Goal: Information Seeking & Learning: Learn about a topic

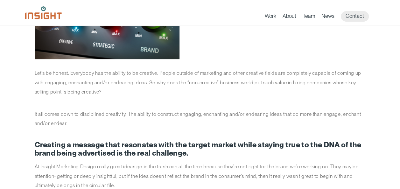
scroll to position [107, 0]
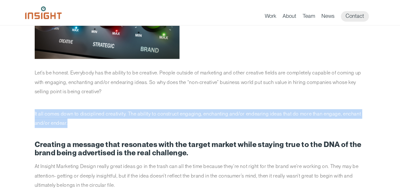
drag, startPoint x: 33, startPoint y: 113, endPoint x: 71, endPoint y: 123, distance: 39.5
click at [71, 123] on article "[DATE] Disciplined creativity Let’s be honest. Everybody has the ability to be …" at bounding box center [200, 129] width 350 height 421
copy p "It all comes down to disciplined creativity. The ability to construct engaging,…"
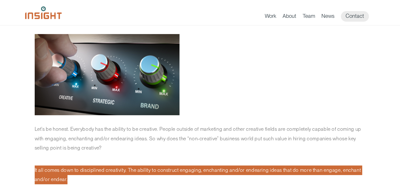
scroll to position [10, 0]
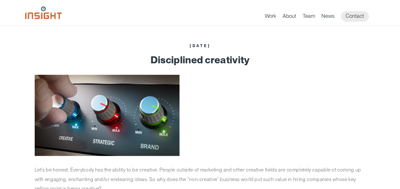
drag, startPoint x: 181, startPoint y: 47, endPoint x: 216, endPoint y: 47, distance: 34.6
click at [216, 47] on div "[DATE]" at bounding box center [200, 46] width 331 height 4
drag, startPoint x: 216, startPoint y: 47, endPoint x: 171, endPoint y: 55, distance: 45.6
click at [171, 55] on h1 "Disciplined creativity" at bounding box center [200, 59] width 331 height 11
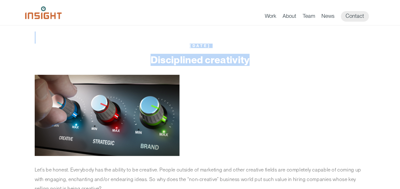
drag, startPoint x: 183, startPoint y: 43, endPoint x: 247, endPoint y: 56, distance: 65.5
copy article "[DATE] Disciplined creativity"
